Goal: Task Accomplishment & Management: Use online tool/utility

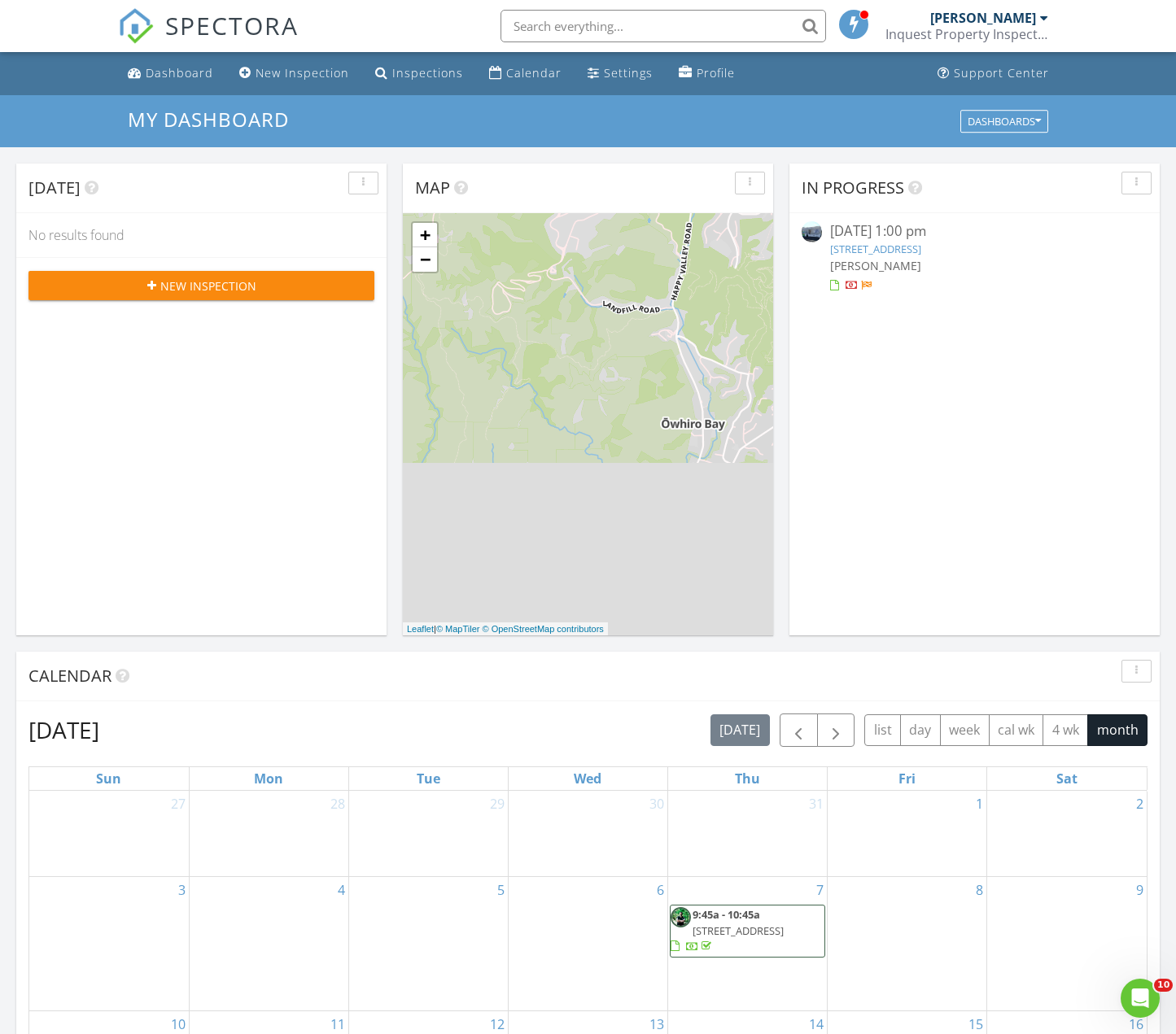
click at [921, 251] on link "10 Moselle St, Island Bay, Wellington, 6023" at bounding box center [875, 249] width 91 height 15
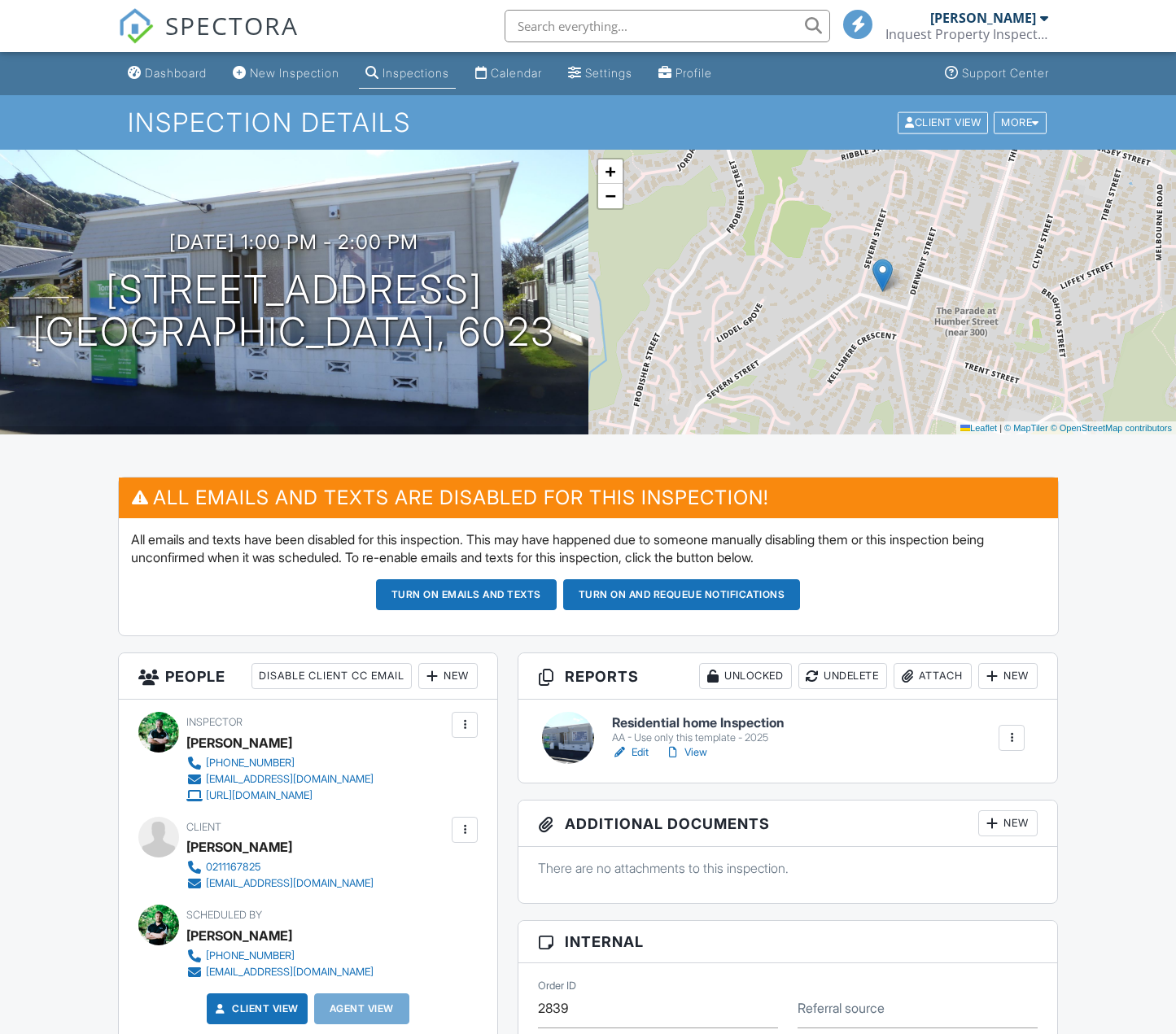
click at [663, 722] on h6 "Residential home Inspection" at bounding box center [698, 723] width 173 height 15
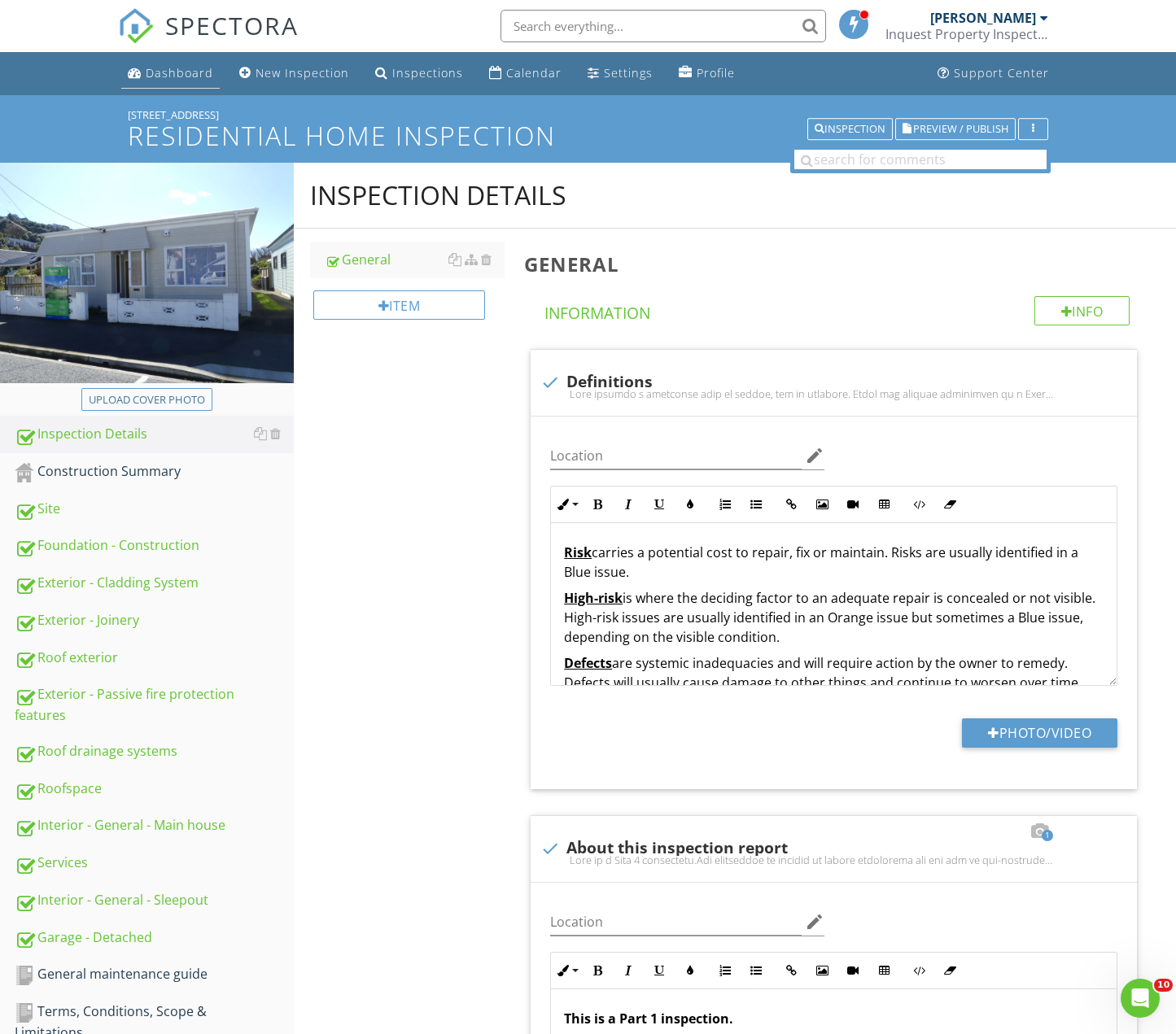
click at [157, 62] on li "Dashboard" at bounding box center [170, 73] width 105 height 43
click at [158, 69] on div "Dashboard" at bounding box center [179, 73] width 68 height 16
